Goal: Task Accomplishment & Management: Use online tool/utility

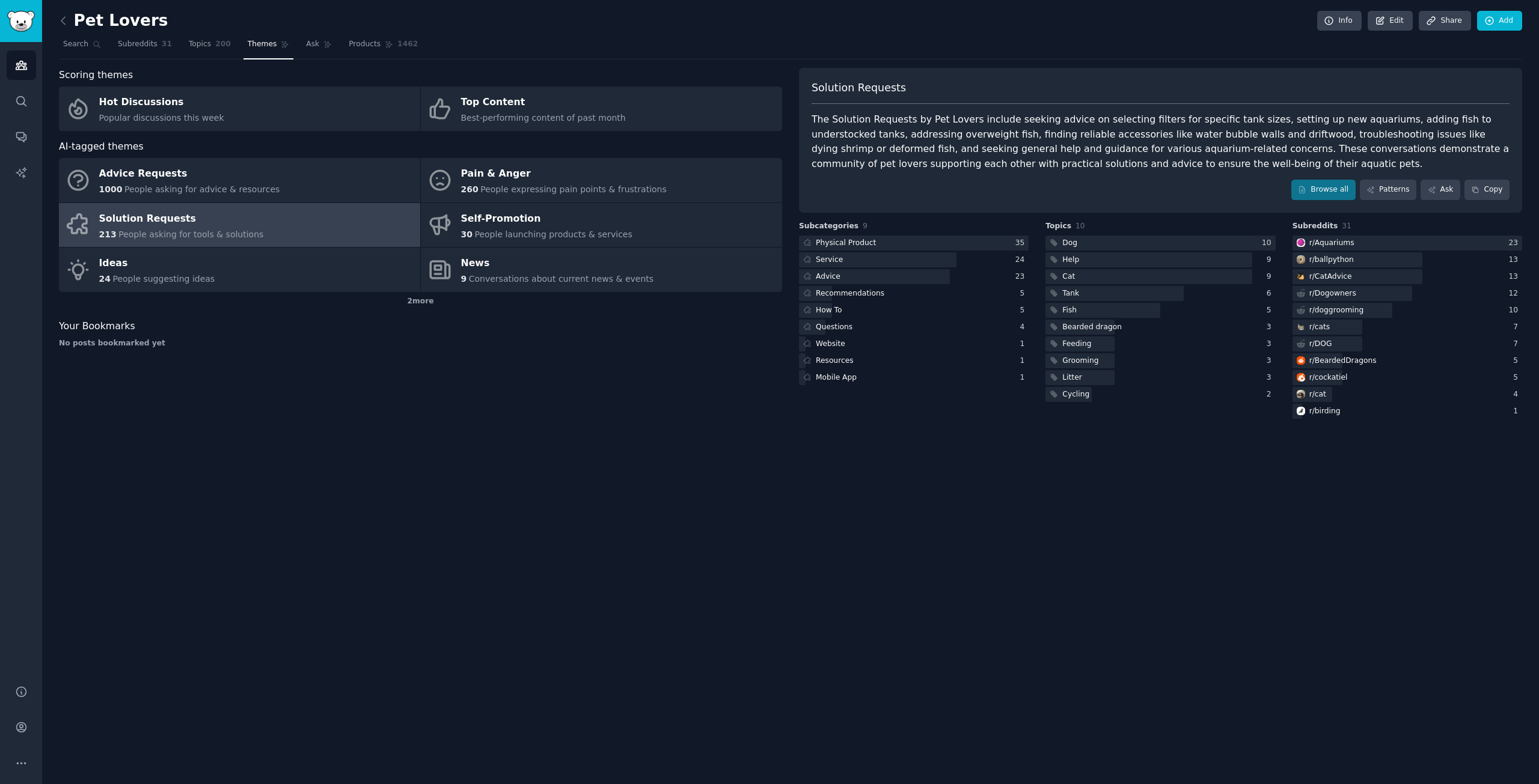
click at [642, 378] on div "Scoring themes Hot Discussions Popular discussions this week Top Content Best-p…" at bounding box center [420, 244] width 723 height 353
click at [63, 19] on icon at bounding box center [63, 20] width 12 height 12
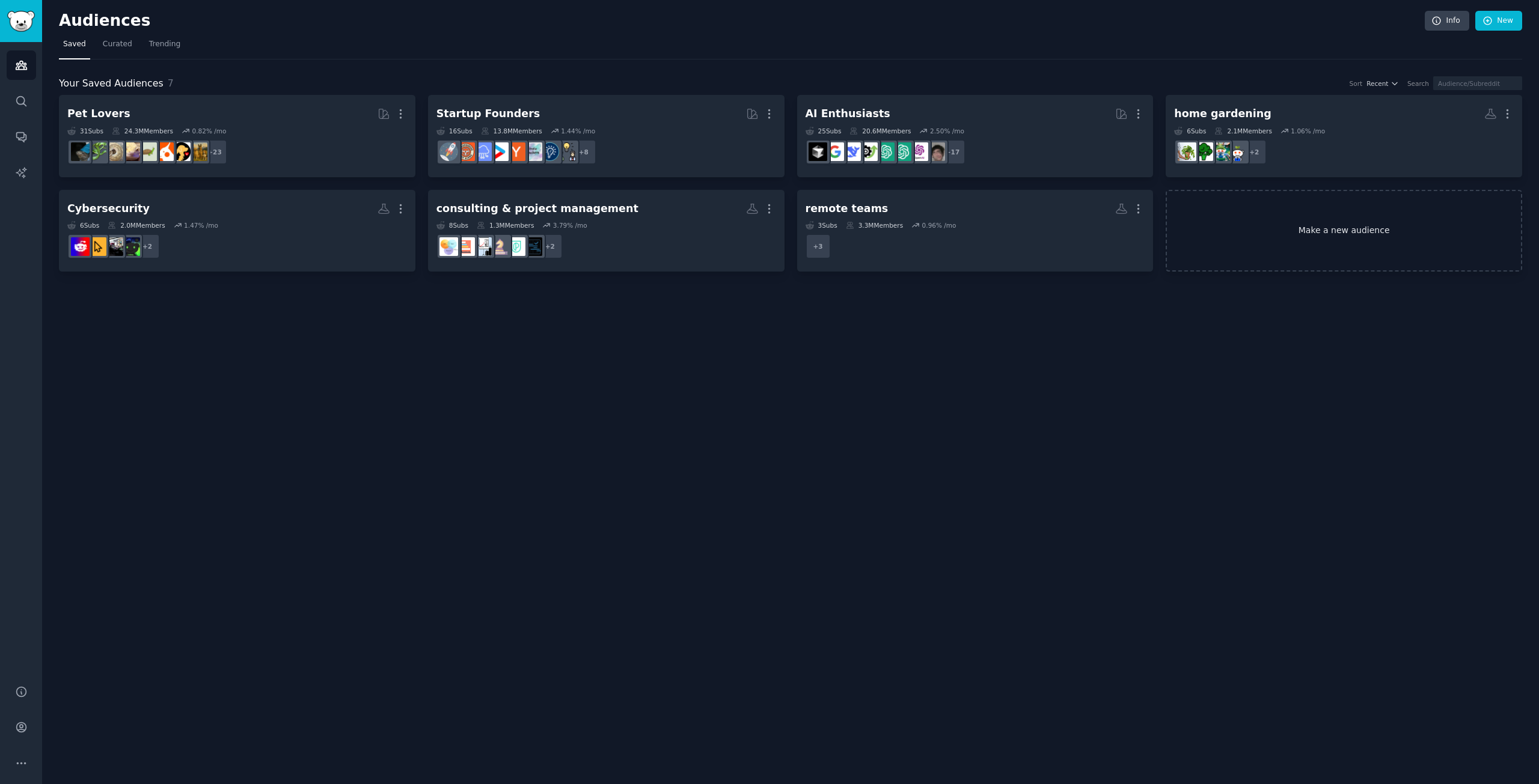
click at [1271, 233] on link "Make a new audience" at bounding box center [1344, 231] width 357 height 83
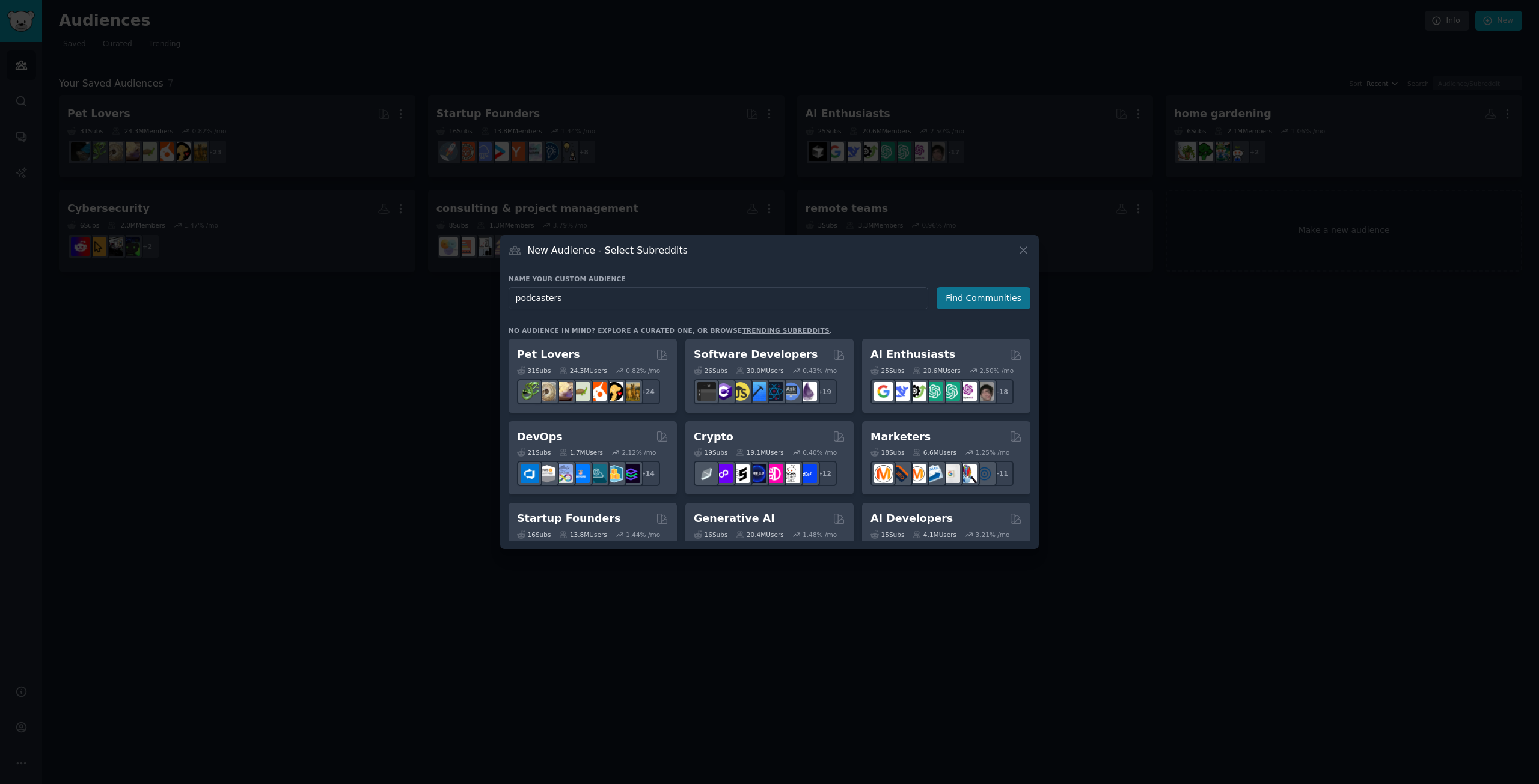
type input "podcasters"
click at [981, 290] on button "Find Communities" at bounding box center [983, 298] width 94 height 22
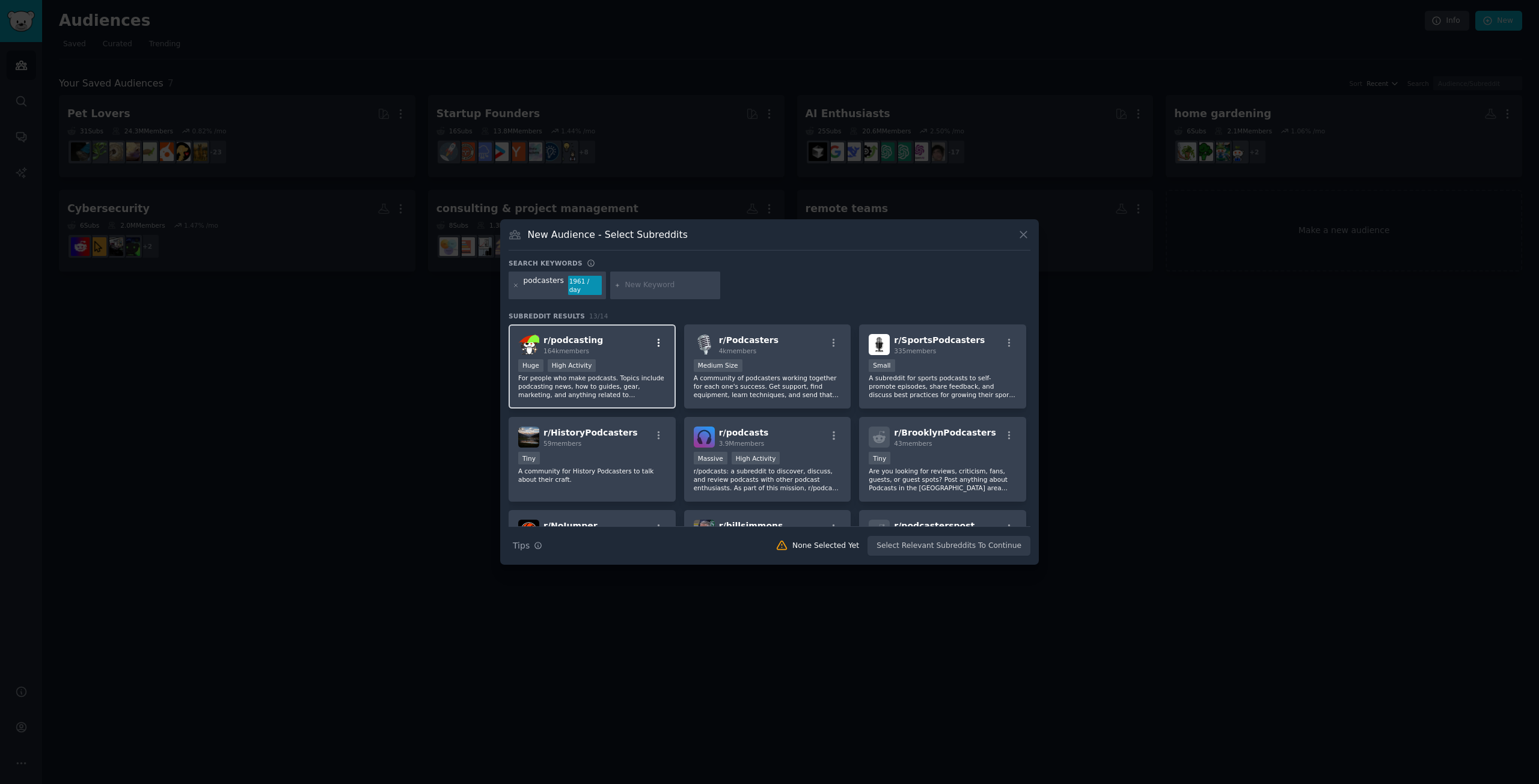
click at [658, 338] on icon "button" at bounding box center [659, 342] width 3 height 9
click at [618, 365] on div "Relevant Subreddit Add to your audience" at bounding box center [598, 371] width 134 height 27
click at [806, 345] on div "r/ Podcasters 4k members" at bounding box center [768, 344] width 148 height 21
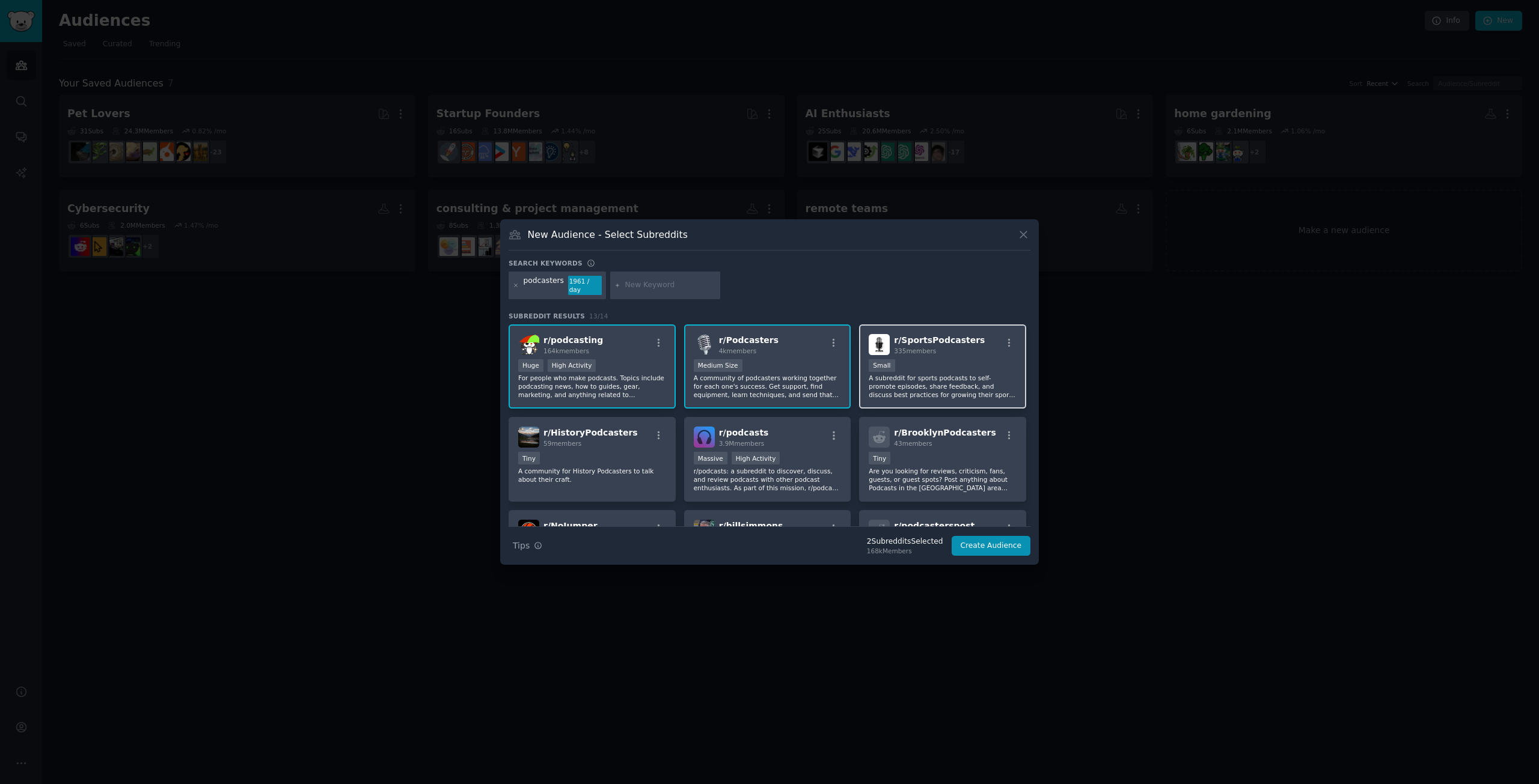
click at [968, 351] on div "r/ SportsPodcasters 335 members Small A subreddit for sports podcasts to self-p…" at bounding box center [943, 367] width 167 height 84
click at [607, 443] on div "59 members" at bounding box center [590, 443] width 94 height 9
click at [957, 442] on div "43 members" at bounding box center [945, 443] width 102 height 9
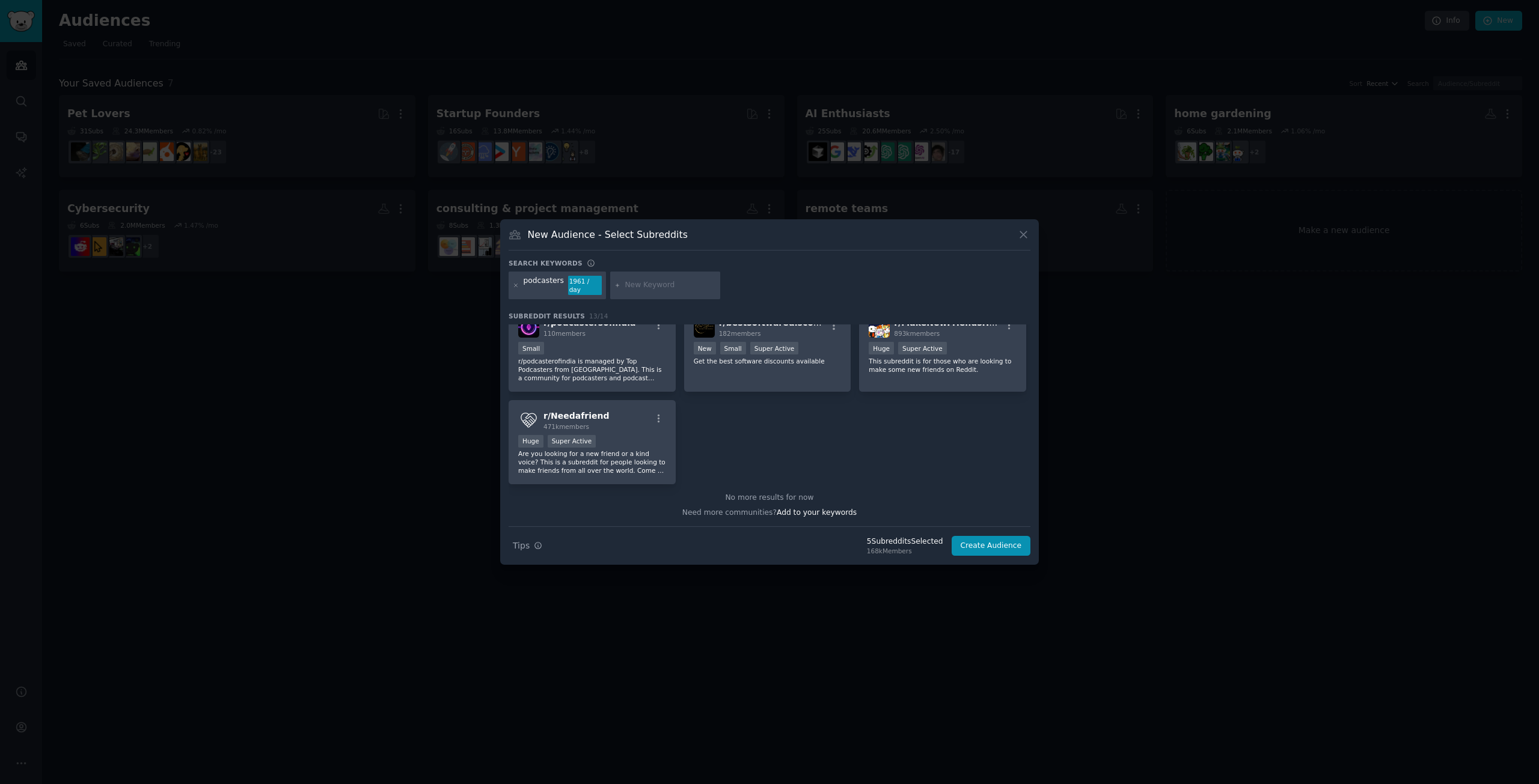
click at [814, 444] on div "r/ podcasting 164k members Huge High Activity For people who make podcasts. Top…" at bounding box center [770, 256] width 522 height 456
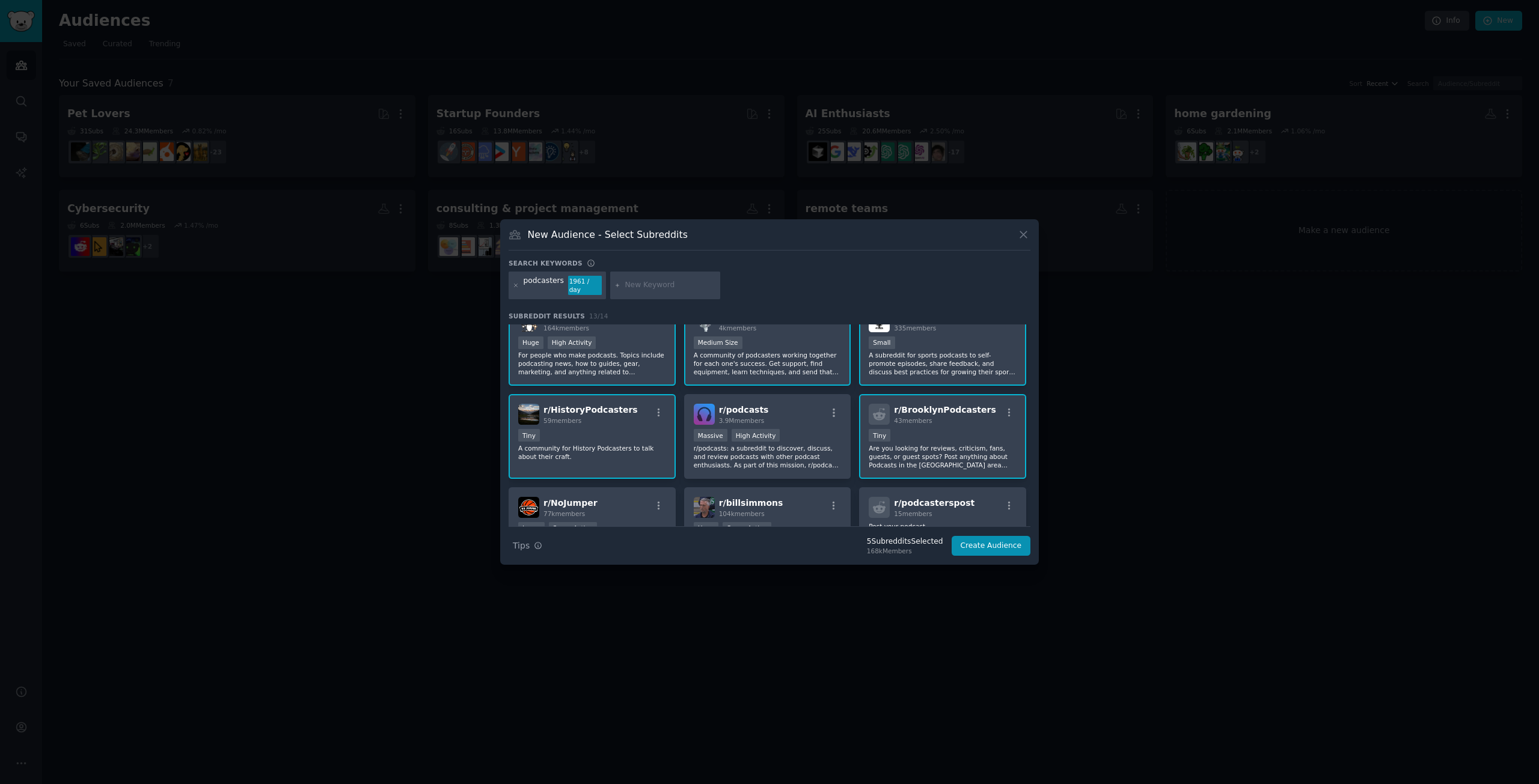
scroll to position [7, 0]
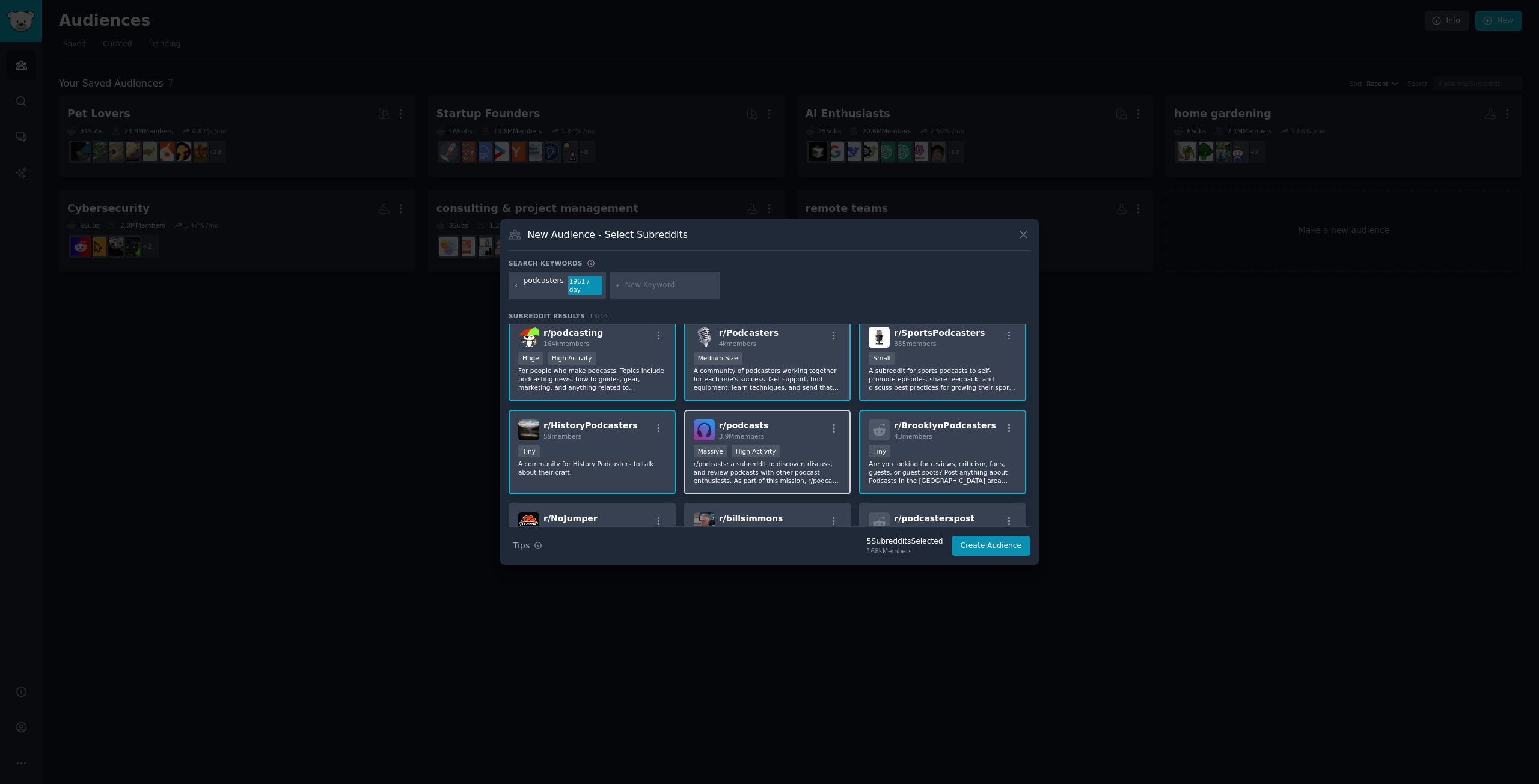
click at [798, 431] on div "r/ podcasts 3.9M members" at bounding box center [768, 430] width 148 height 21
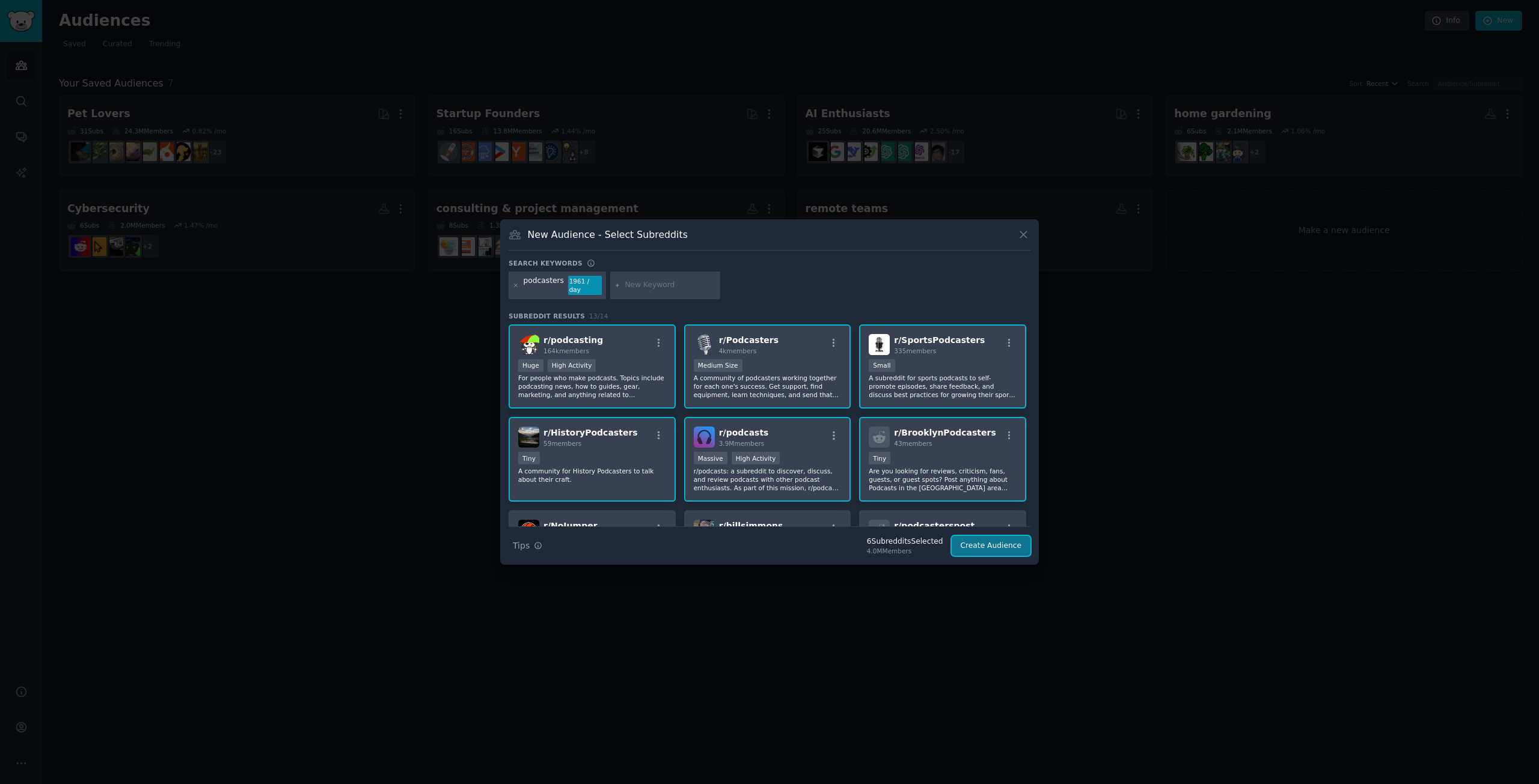
click at [998, 542] on button "Create Audience" at bounding box center [991, 545] width 79 height 20
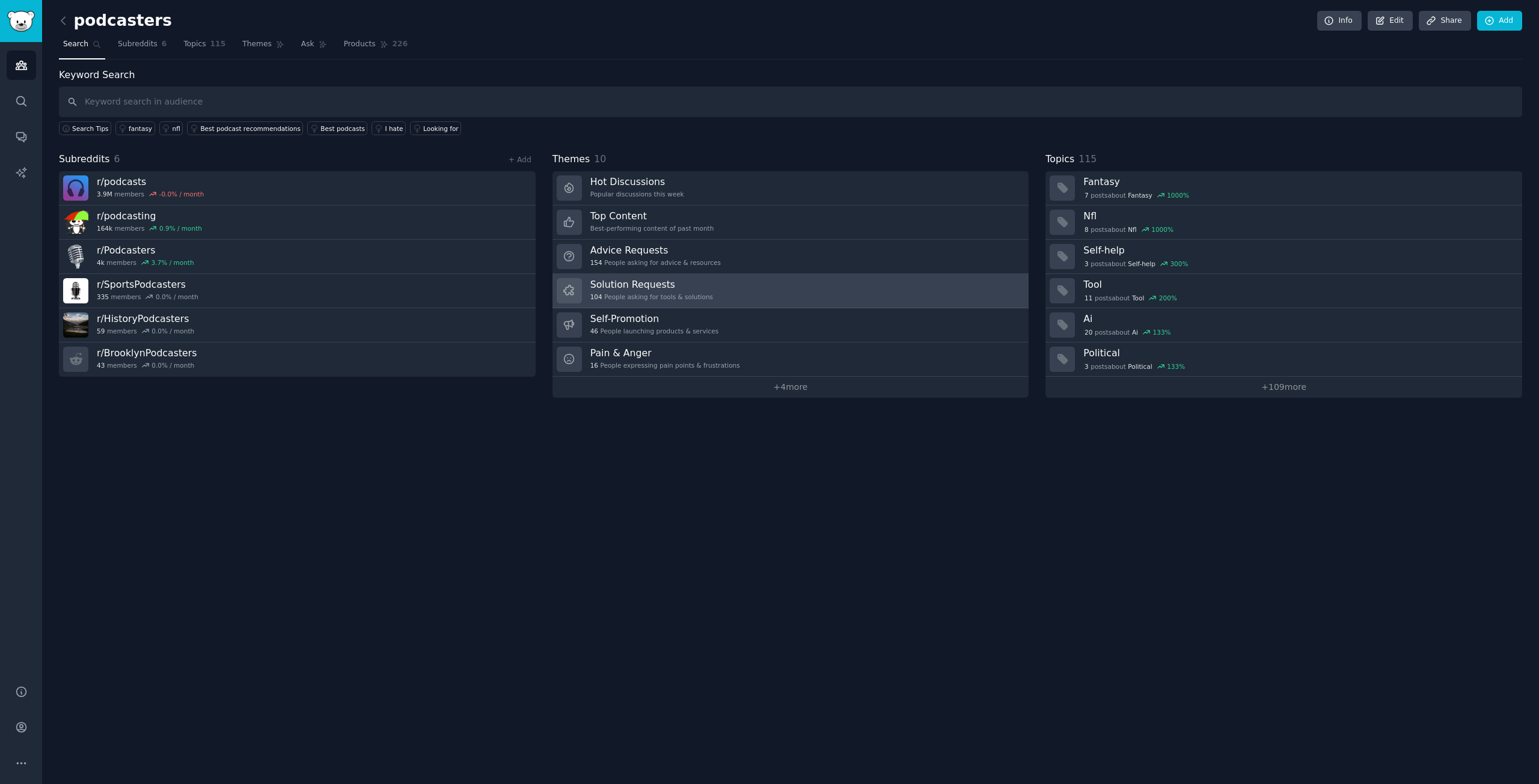
click at [703, 287] on link "Solution Requests 104 People asking for tools & solutions" at bounding box center [791, 291] width 477 height 34
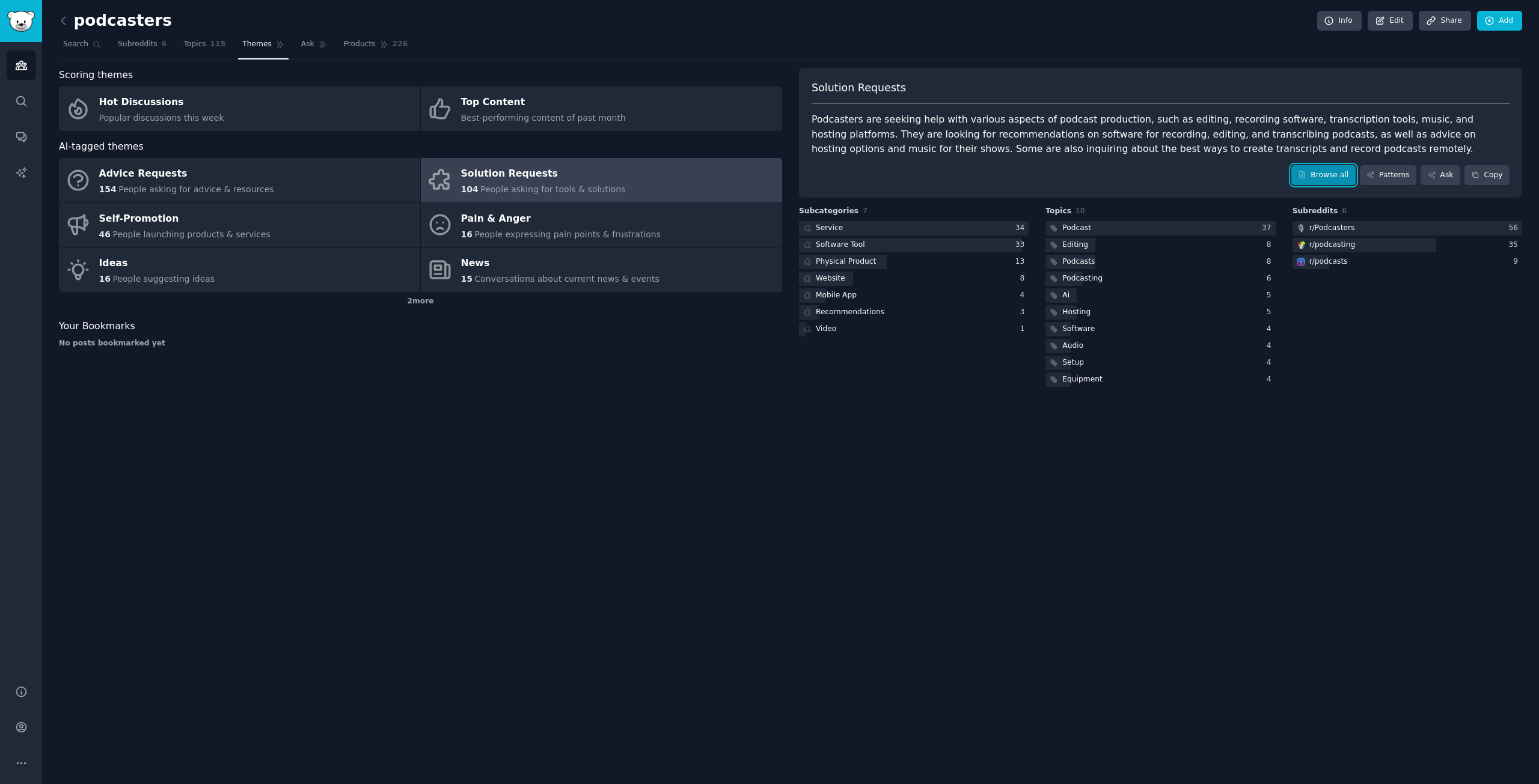
click at [1335, 173] on link "Browse all" at bounding box center [1323, 175] width 64 height 20
